Goal: Check status: Check status

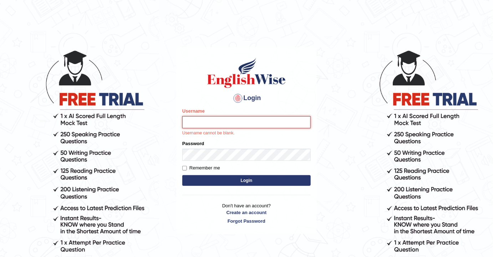
click at [234, 124] on input "Username" at bounding box center [246, 122] width 129 height 12
type input "souvikdasmahapatra"
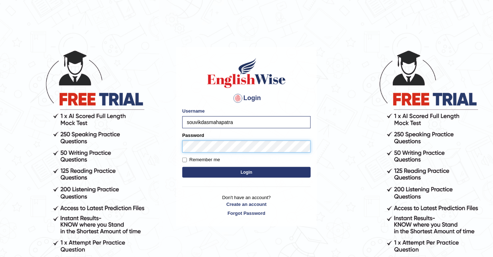
click at [182, 167] on button "Login" at bounding box center [246, 172] width 129 height 11
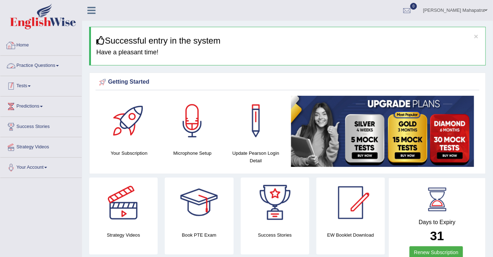
click at [26, 81] on link "Tests" at bounding box center [40, 85] width 81 height 18
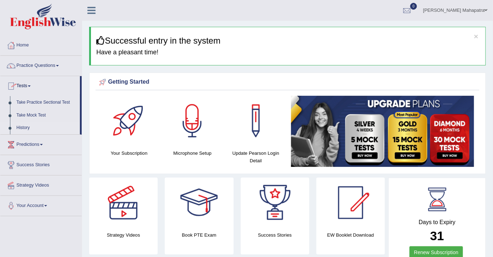
click at [24, 130] on link "History" at bounding box center [46, 127] width 67 height 13
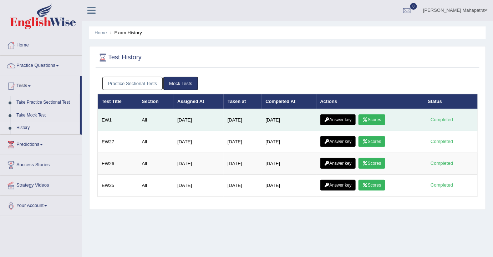
click at [343, 119] on link "Answer key" at bounding box center [338, 119] width 35 height 11
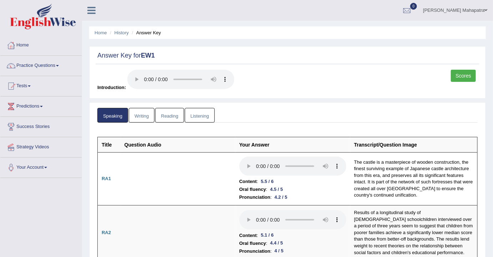
click at [145, 117] on link "Writing" at bounding box center [142, 115] width 26 height 15
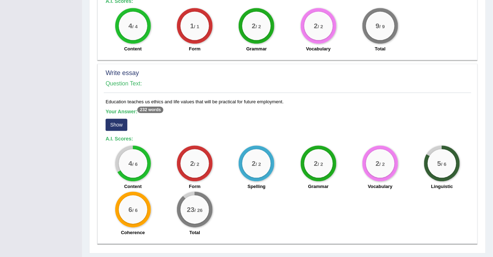
scroll to position [552, 0]
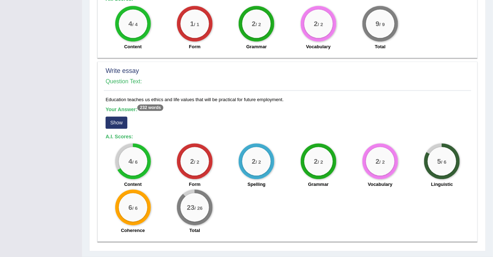
drag, startPoint x: 105, startPoint y: 89, endPoint x: 282, endPoint y: 89, distance: 177.8
click at [282, 96] on div "Education teaches us ethics and life values that will be practical for future e…" at bounding box center [288, 166] width 368 height 141
copy div "Education teaches us ethics and life values that will be practical for future e…"
